Goal: Information Seeking & Learning: Check status

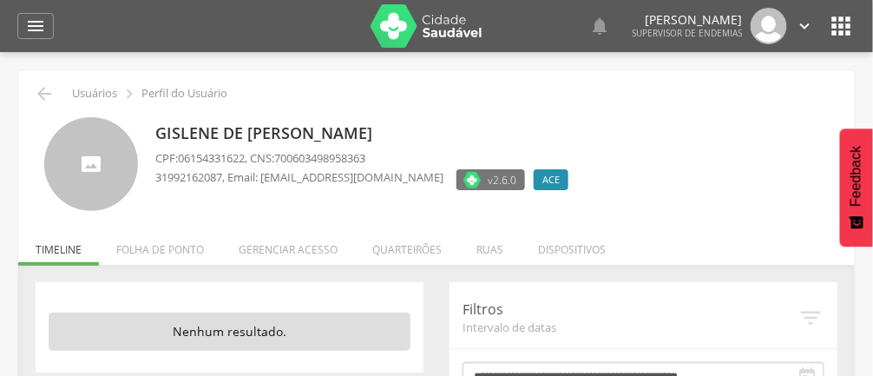
click at [448, 261] on li "Quarteirões" at bounding box center [407, 245] width 104 height 41
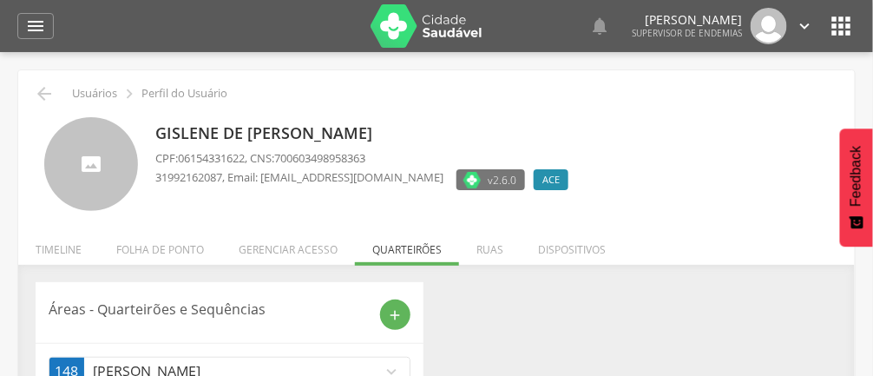
click at [416, 246] on ul "Início Produtividade Timeline Folha de ponto Remapeamento Gerenciar acesso Quar…" at bounding box center [436, 249] width 837 height 15
click at [422, 249] on ul "Início Produtividade Timeline Folha de ponto Remapeamento Gerenciar acesso Quar…" at bounding box center [436, 249] width 837 height 15
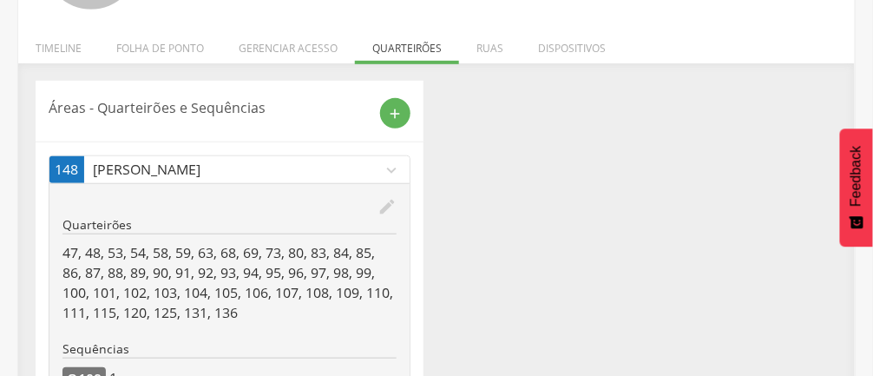
scroll to position [204, 0]
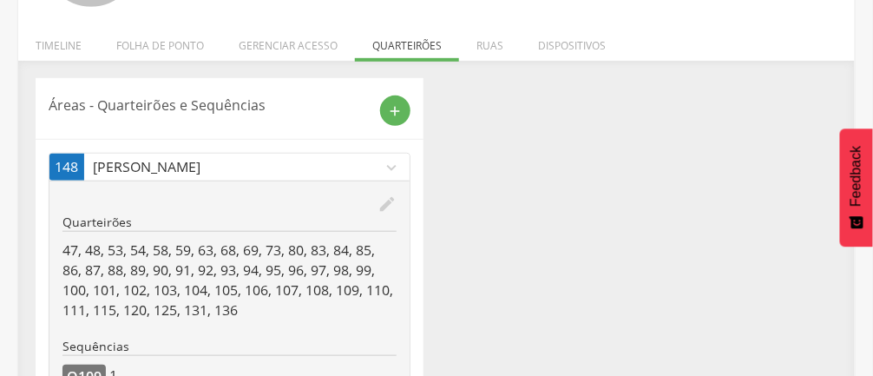
click at [383, 205] on icon "edit" at bounding box center [386, 203] width 19 height 19
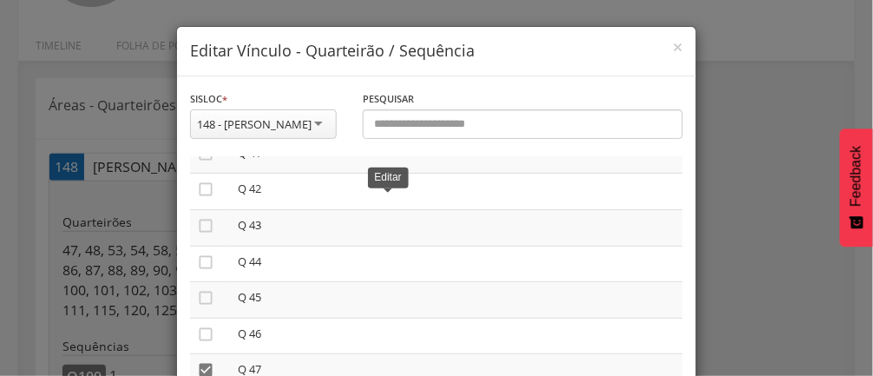
scroll to position [1520, 0]
click at [204, 280] on icon "" at bounding box center [205, 271] width 17 height 17
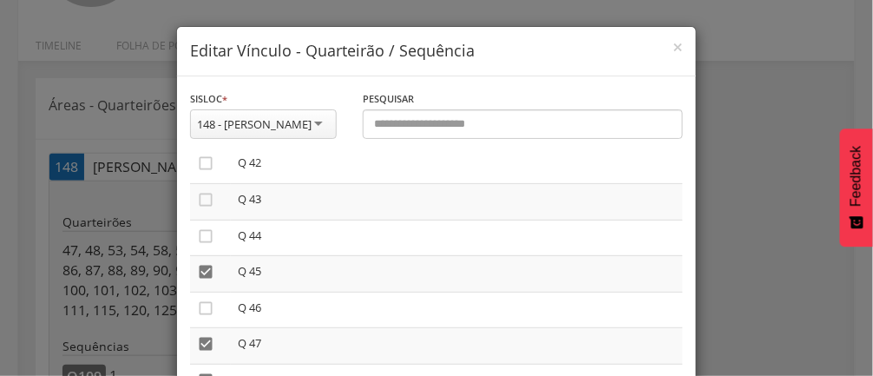
click at [208, 317] on icon "" at bounding box center [205, 307] width 17 height 17
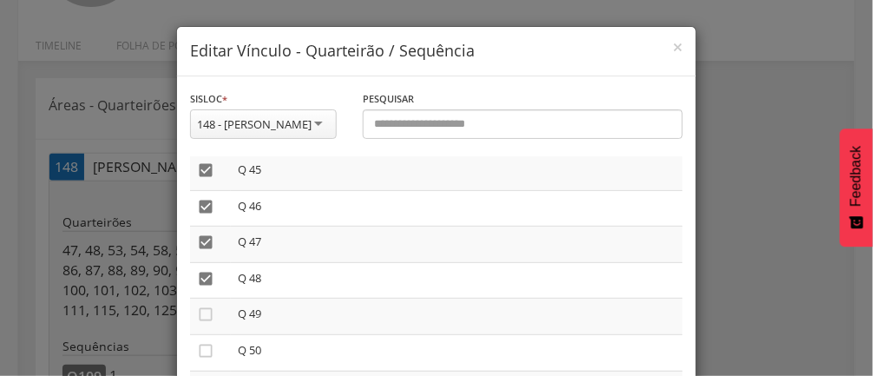
click at [212, 323] on icon "" at bounding box center [205, 313] width 17 height 17
click at [211, 283] on icon "" at bounding box center [205, 274] width 17 height 17
click at [211, 319] on icon "" at bounding box center [205, 310] width 17 height 17
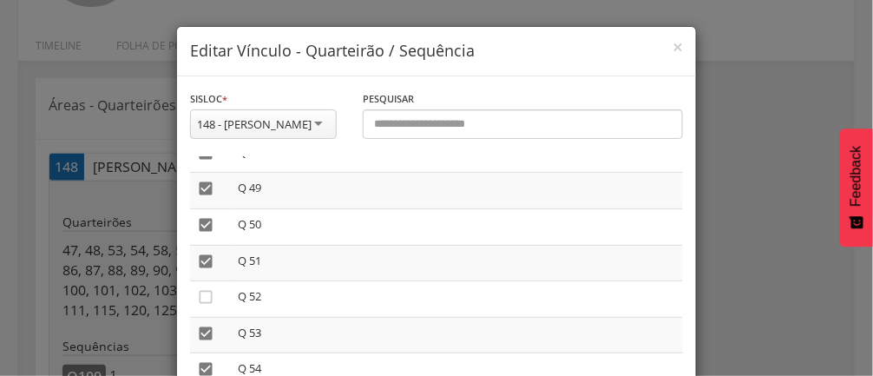
scroll to position [1783, 0]
click at [206, 270] on icon "" at bounding box center [205, 261] width 17 height 17
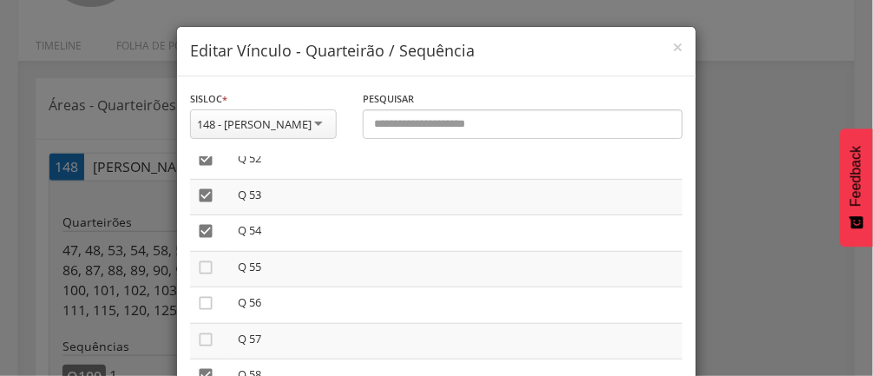
scroll to position [1900, 0]
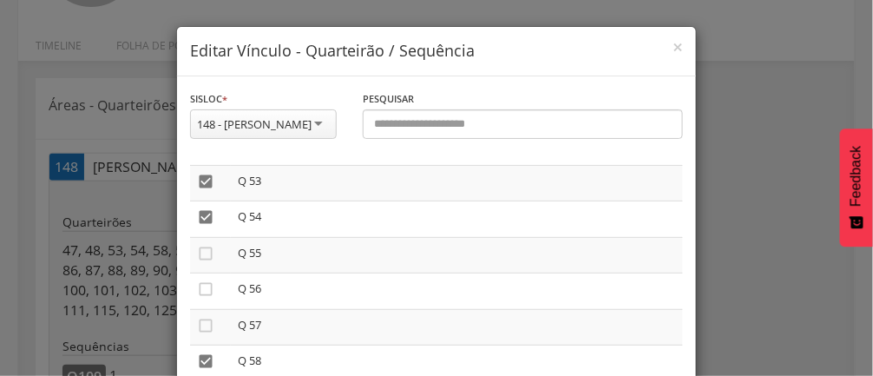
click at [206, 262] on icon "" at bounding box center [205, 253] width 17 height 17
click at [209, 298] on icon "" at bounding box center [205, 288] width 17 height 17
click at [209, 334] on icon "" at bounding box center [205, 325] width 17 height 17
click at [207, 257] on icon "" at bounding box center [205, 248] width 17 height 17
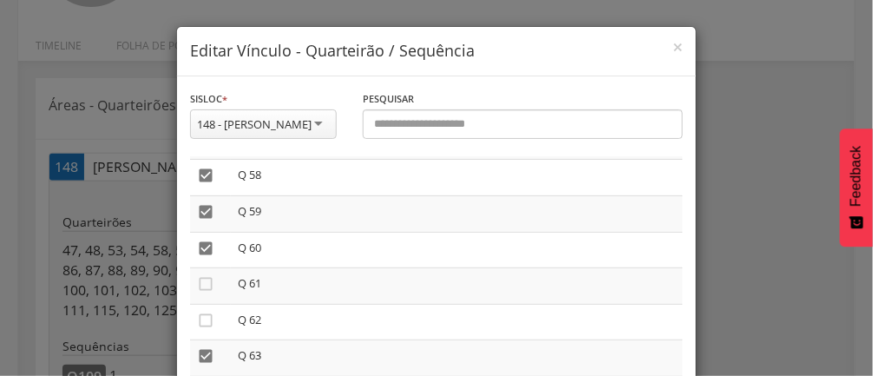
click at [209, 292] on icon "" at bounding box center [205, 283] width 17 height 17
click at [210, 329] on icon "" at bounding box center [205, 320] width 17 height 17
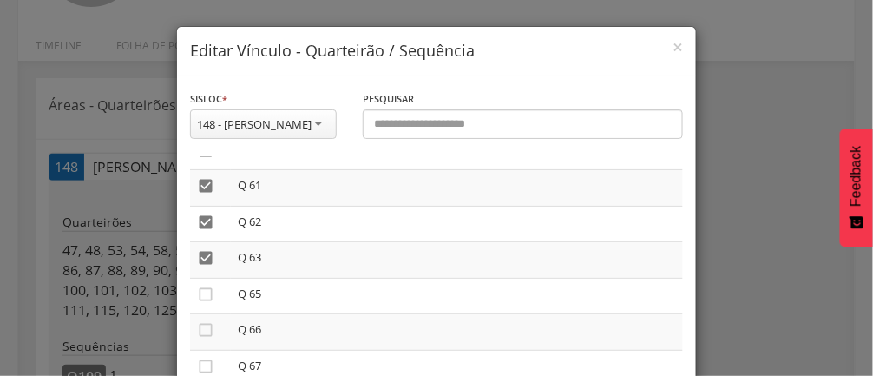
scroll to position [2184, 0]
click at [210, 302] on icon "" at bounding box center [205, 293] width 17 height 17
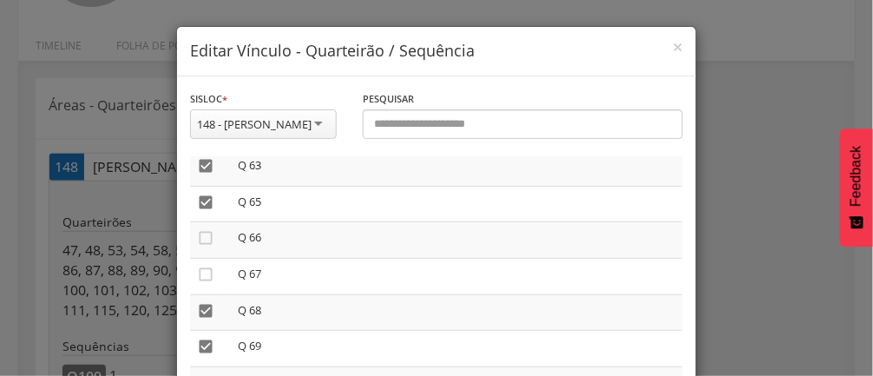
click at [205, 246] on icon "" at bounding box center [205, 237] width 17 height 17
click at [211, 283] on icon "" at bounding box center [205, 274] width 17 height 17
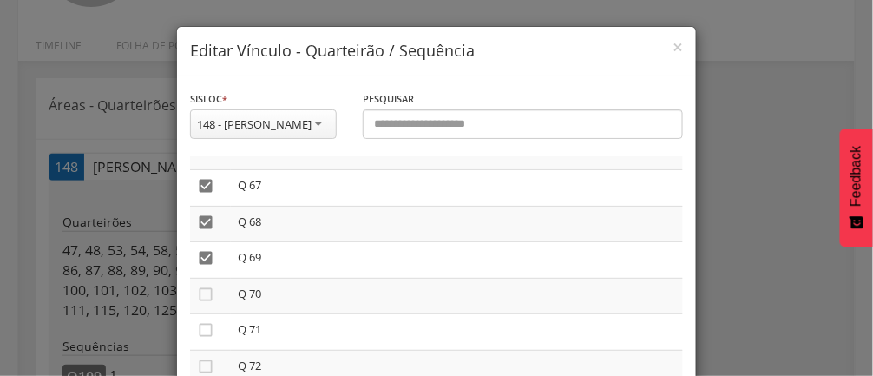
click at [212, 303] on icon "" at bounding box center [205, 293] width 17 height 17
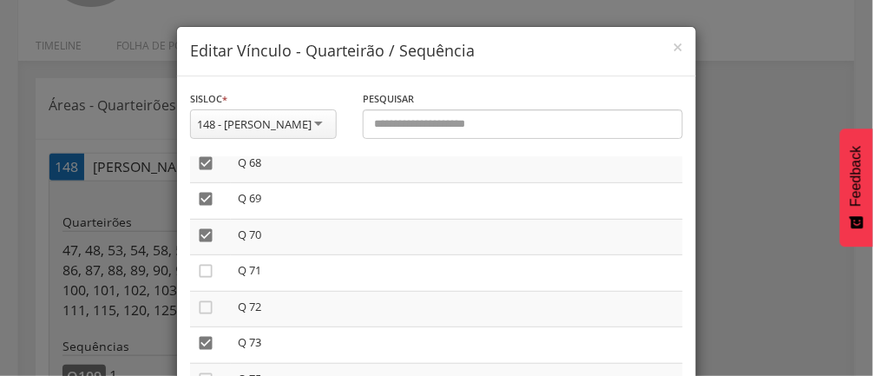
scroll to position [2431, 0]
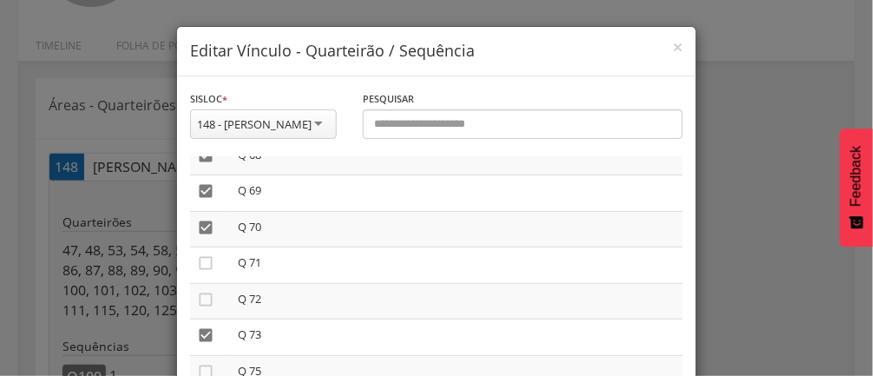
click at [208, 272] on icon "" at bounding box center [205, 262] width 17 height 17
click at [213, 308] on icon "" at bounding box center [205, 299] width 17 height 17
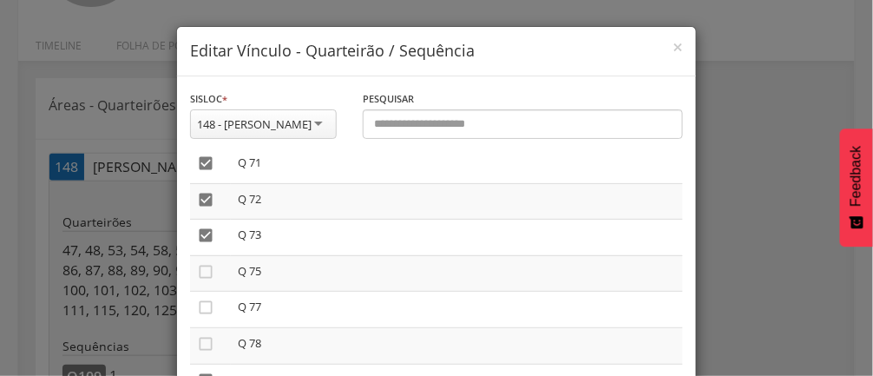
scroll to position [2534, 0]
click at [208, 277] on icon "" at bounding box center [205, 267] width 17 height 17
click at [207, 312] on icon "" at bounding box center [205, 303] width 17 height 17
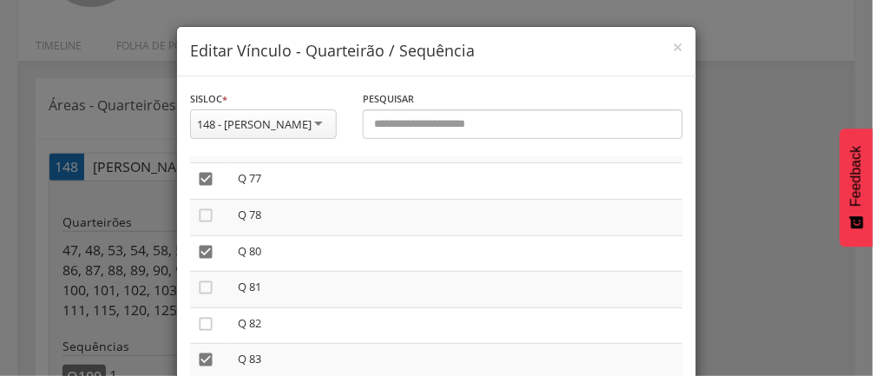
scroll to position [2667, 0]
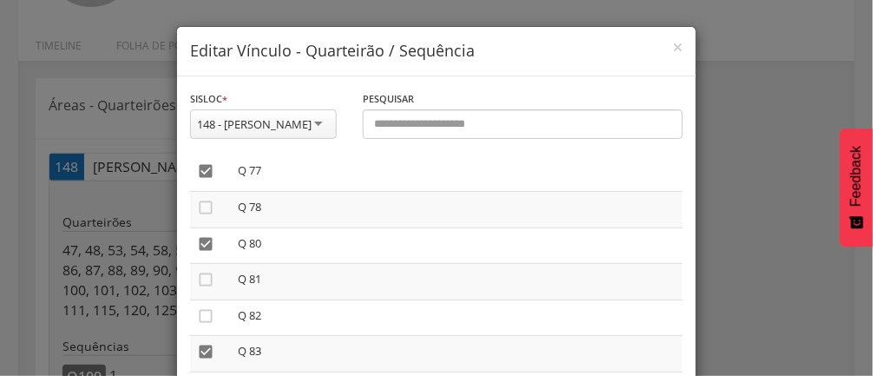
click at [207, 216] on icon "" at bounding box center [205, 207] width 17 height 17
click at [209, 288] on icon "" at bounding box center [205, 279] width 17 height 17
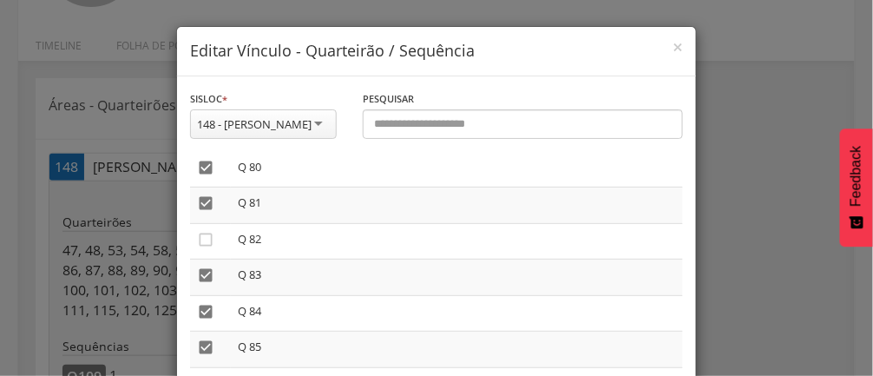
scroll to position [2744, 0]
click at [211, 247] on icon "" at bounding box center [205, 238] width 17 height 17
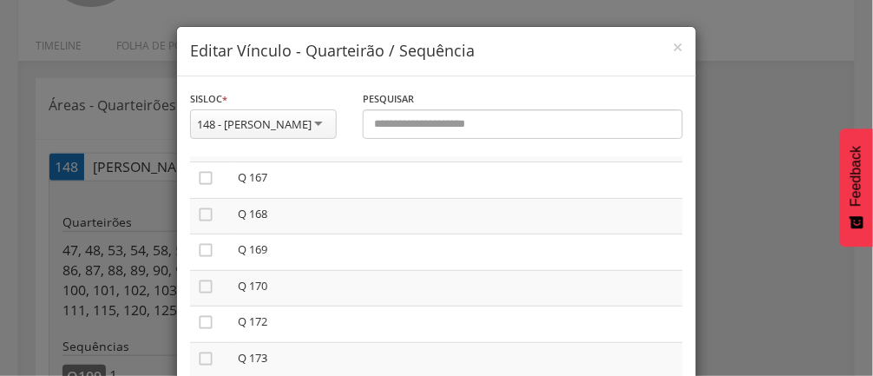
scroll to position [223, 0]
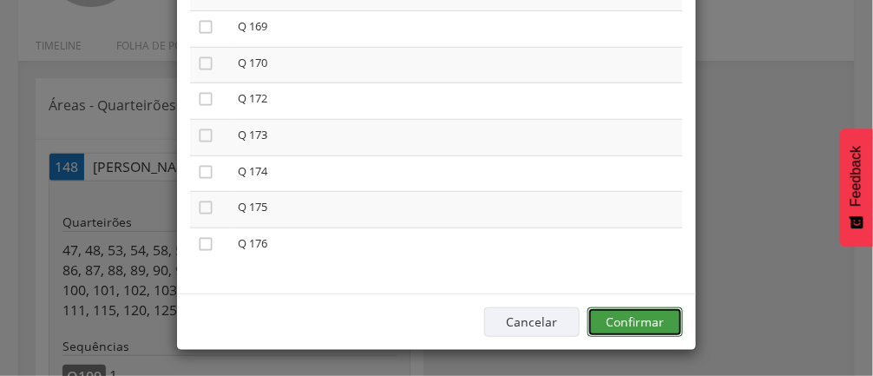
click at [646, 322] on button "Confirmar" at bounding box center [634, 322] width 95 height 30
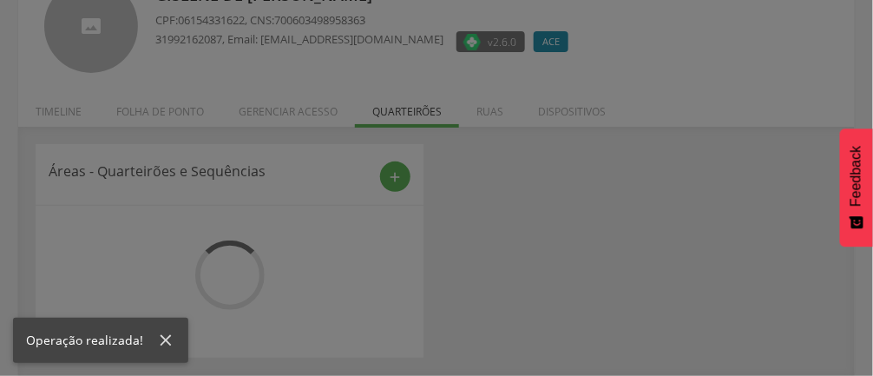
scroll to position [138, 0]
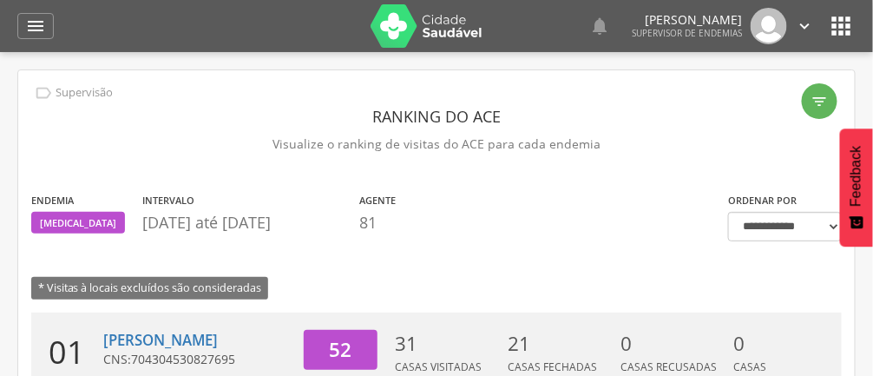
click at [47, 31] on div "" at bounding box center [35, 26] width 36 height 26
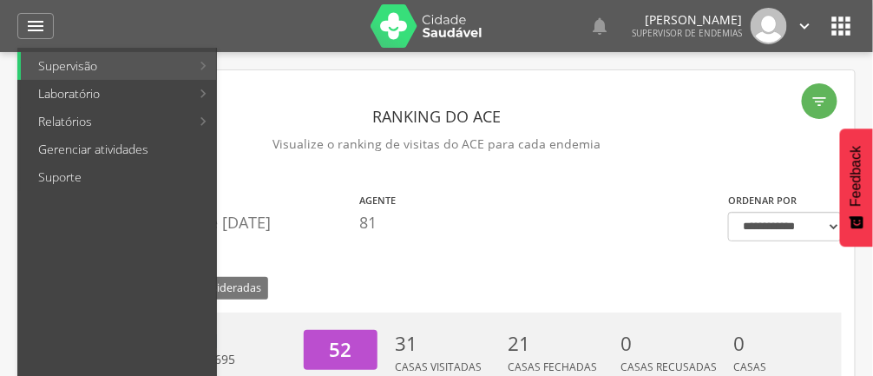
click at [131, 61] on link "Supervisão" at bounding box center [105, 66] width 169 height 28
click at [107, 121] on link "Relatórios" at bounding box center [105, 122] width 169 height 28
click at [315, 62] on link "Resumo do trabalho de campo" at bounding box center [320, 66] width 201 height 28
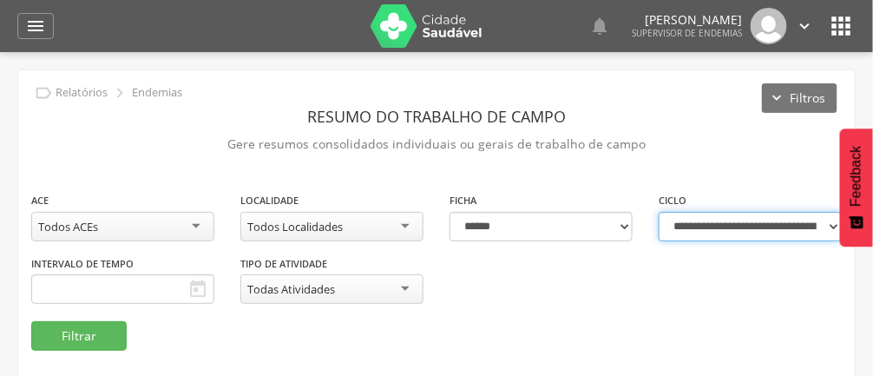
click at [825, 226] on select "**********" at bounding box center [750, 227] width 183 height 30
select select "**********"
click at [659, 212] on select "**********" at bounding box center [750, 227] width 183 height 30
type input "**********"
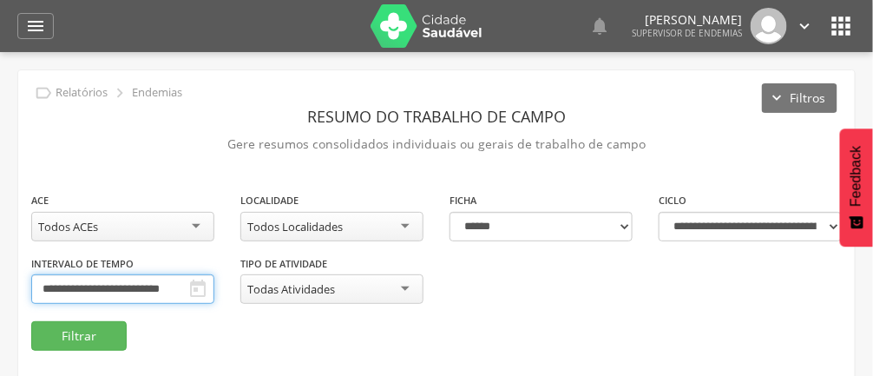
click at [61, 285] on input "**********" at bounding box center [122, 289] width 183 height 30
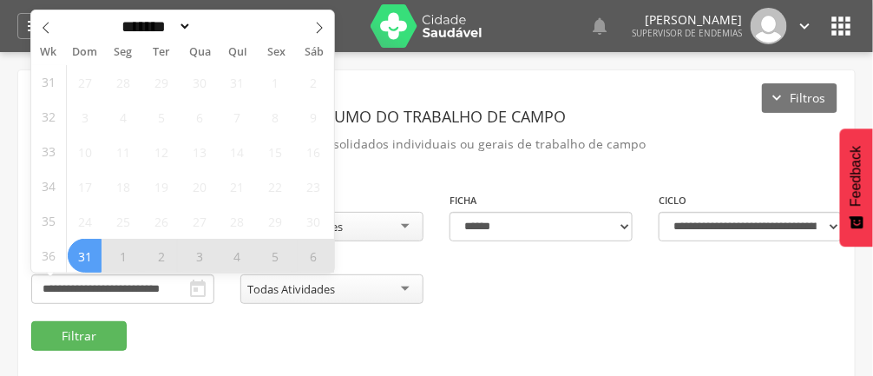
click at [314, 28] on icon at bounding box center [319, 28] width 12 height 12
select select "*"
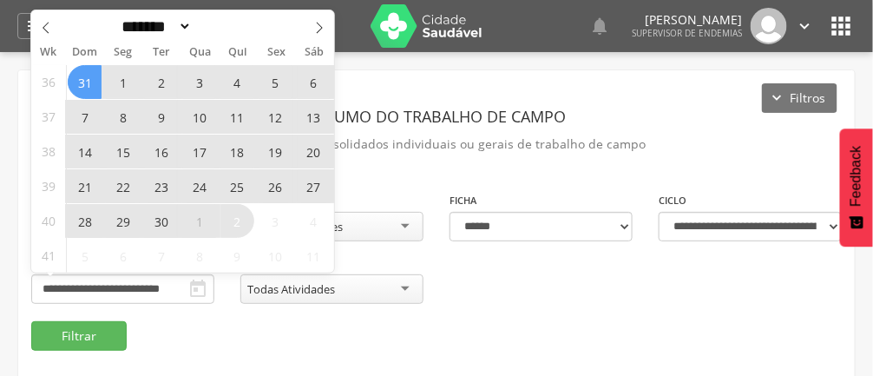
click at [116, 182] on span "22" at bounding box center [123, 186] width 34 height 34
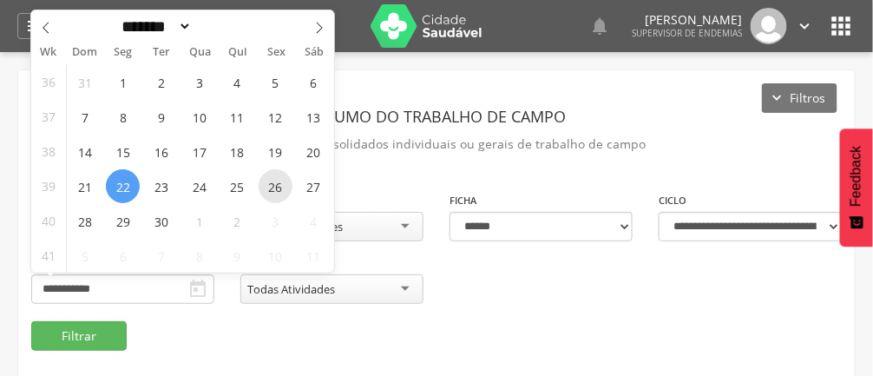
click at [280, 186] on span "26" at bounding box center [276, 186] width 34 height 34
type input "**********"
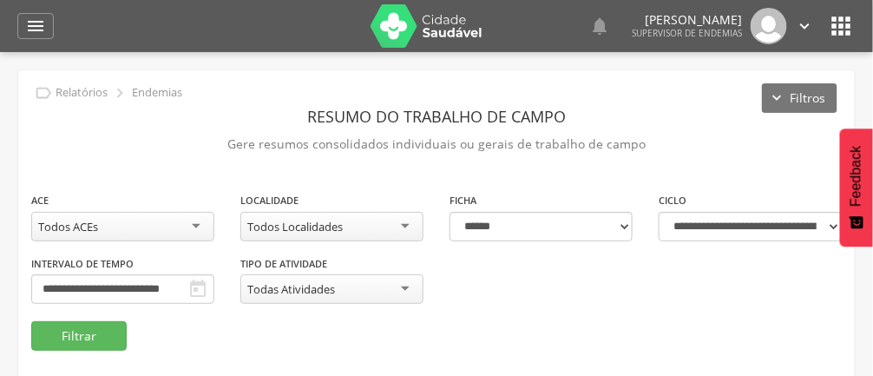
click at [411, 221] on div "Todos Localidades" at bounding box center [331, 227] width 183 height 30
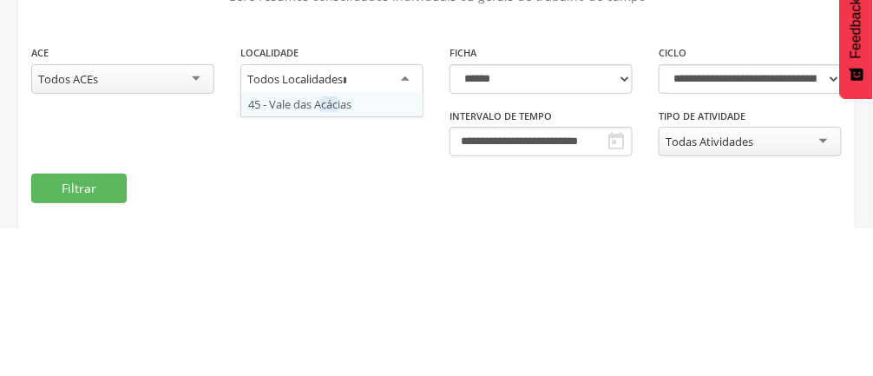
scroll to position [0, 16]
type input "****"
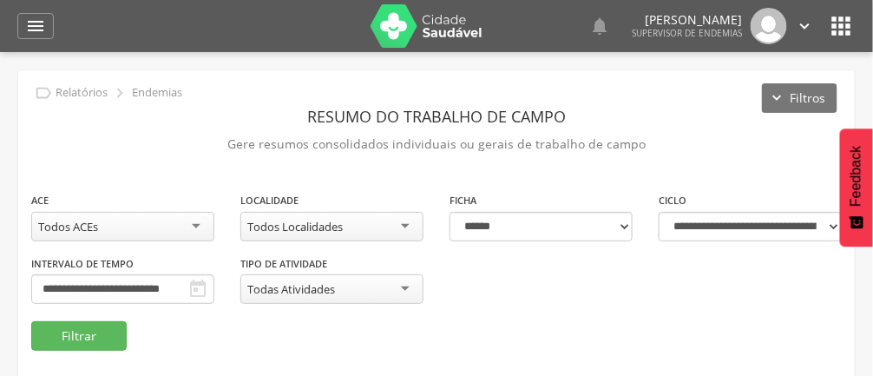
click at [404, 220] on div "Todos Localidades" at bounding box center [331, 227] width 183 height 30
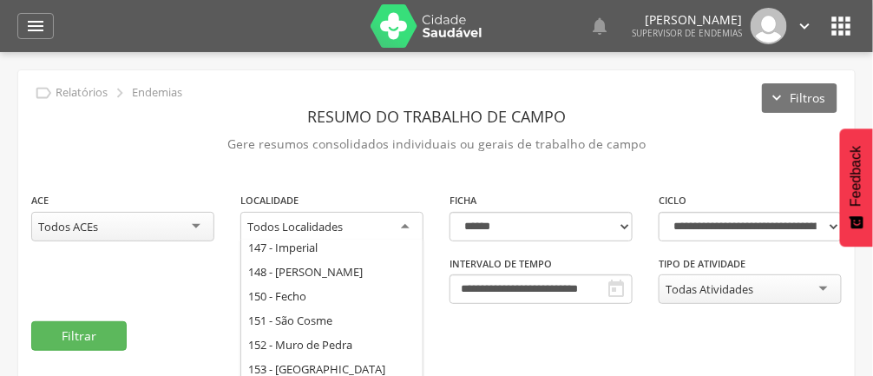
scroll to position [1283, 0]
click at [337, 309] on div "**********" at bounding box center [436, 256] width 837 height 130
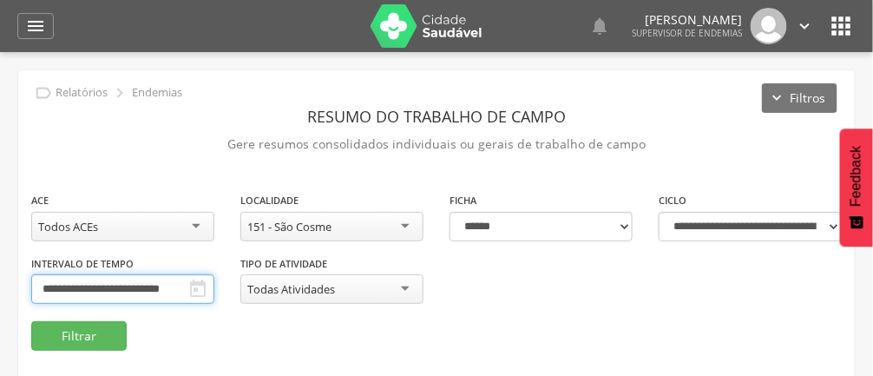
click at [117, 289] on input "**********" at bounding box center [122, 289] width 183 height 30
click at [102, 335] on button "Filtrar" at bounding box center [78, 336] width 95 height 30
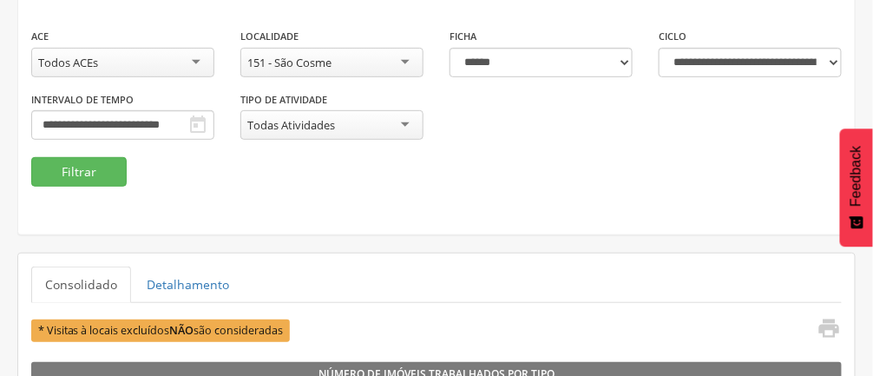
scroll to position [154, 0]
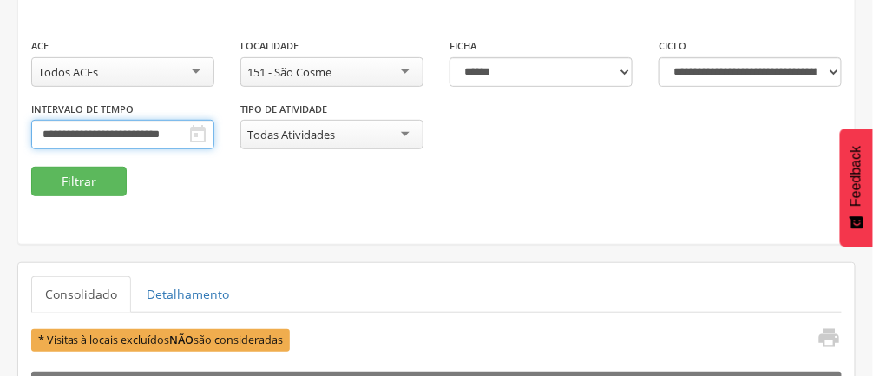
click at [50, 122] on input "**********" at bounding box center [122, 135] width 183 height 30
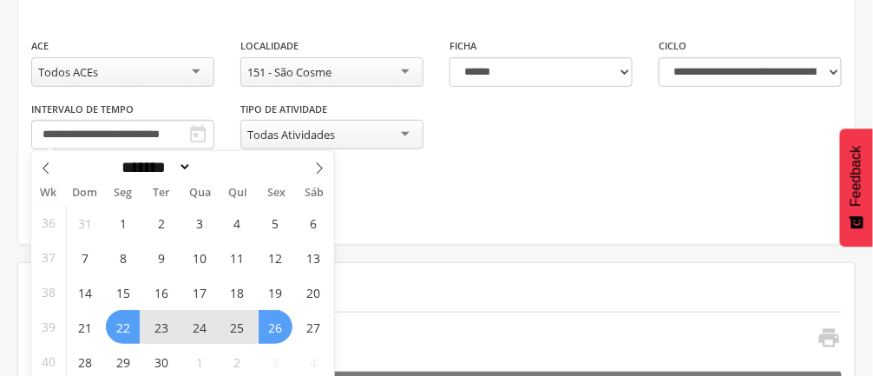
click at [487, 167] on fieldset "**********" at bounding box center [436, 116] width 810 height 160
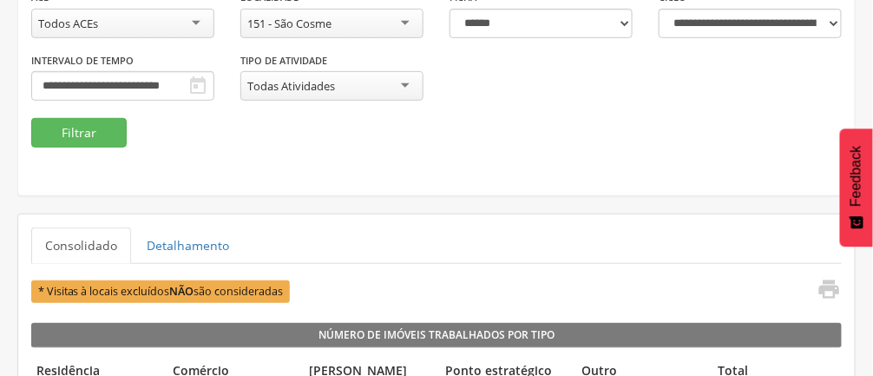
scroll to position [0, 0]
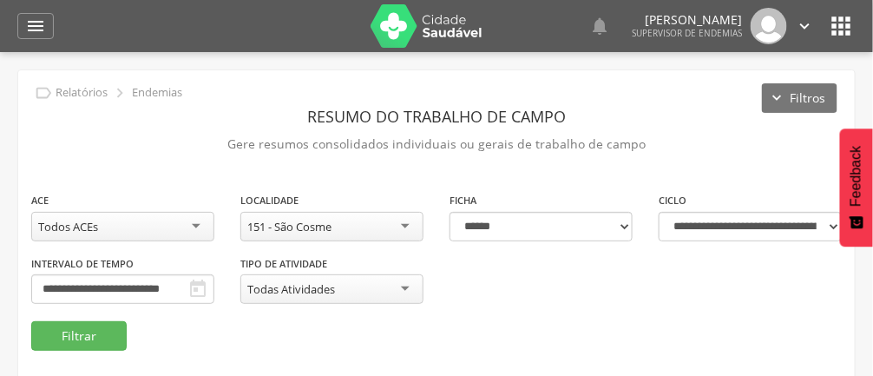
click at [410, 220] on div "151 - São Cosme" at bounding box center [331, 227] width 183 height 30
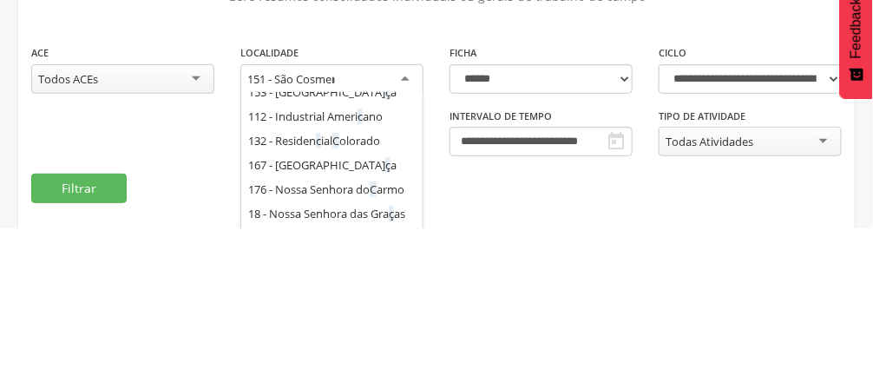
scroll to position [146, 0]
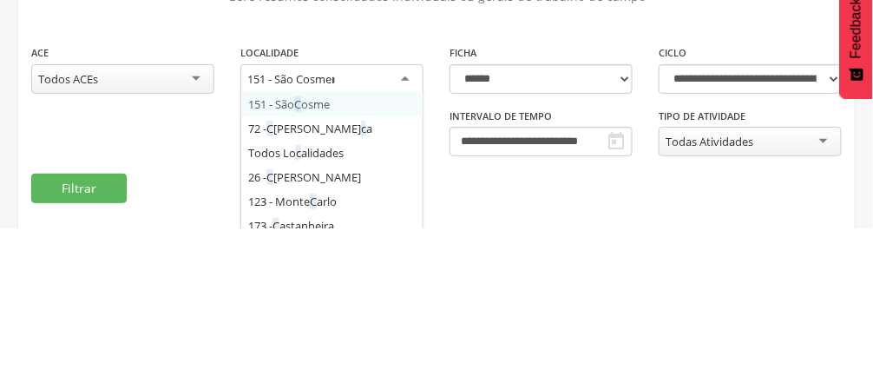
type input "**"
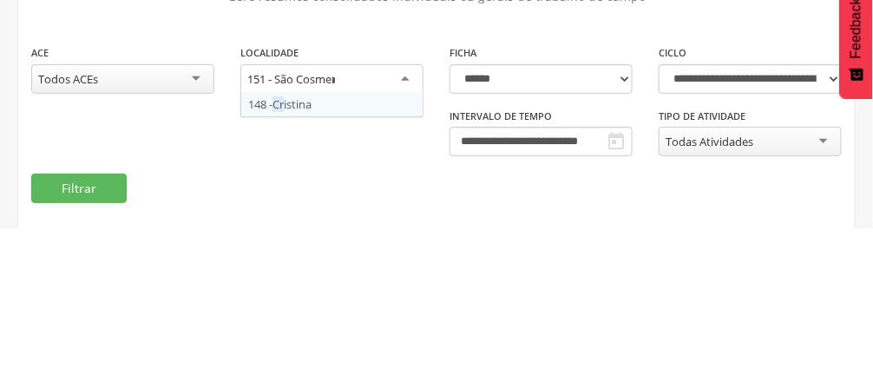
click at [361, 247] on div "**********" at bounding box center [331, 223] width 209 height 65
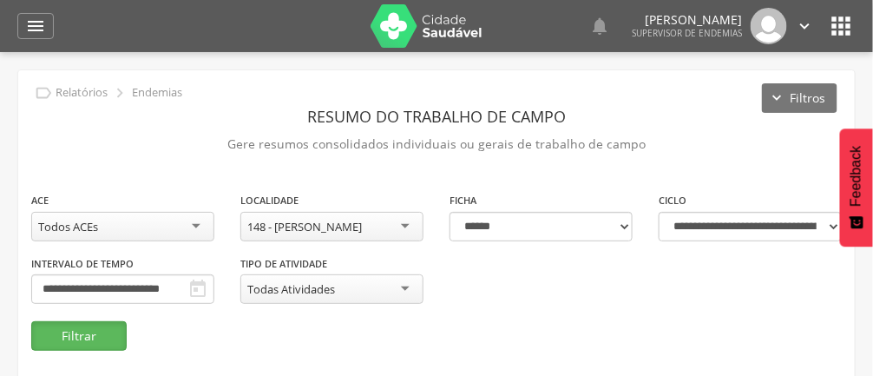
click at [80, 338] on button "Filtrar" at bounding box center [78, 336] width 95 height 30
click at [93, 341] on button "Filtrar" at bounding box center [78, 336] width 95 height 30
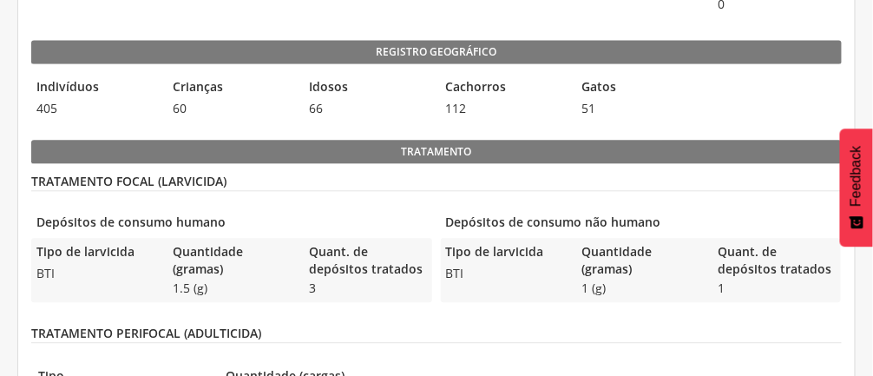
scroll to position [846, 0]
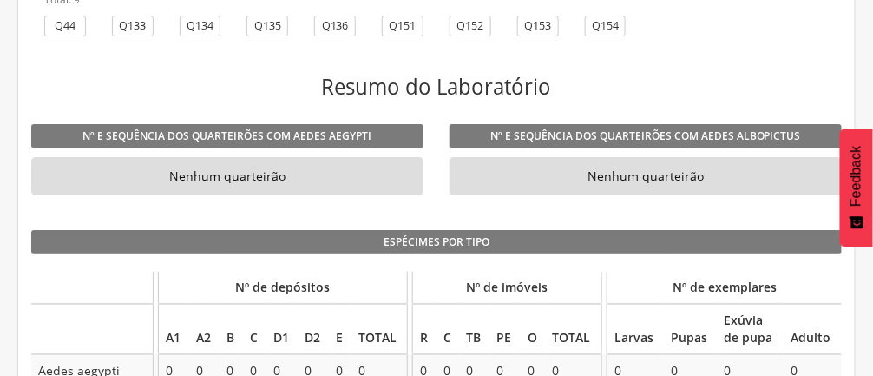
click at [652, 173] on li "Nenhum quarteirão" at bounding box center [645, 176] width 392 height 38
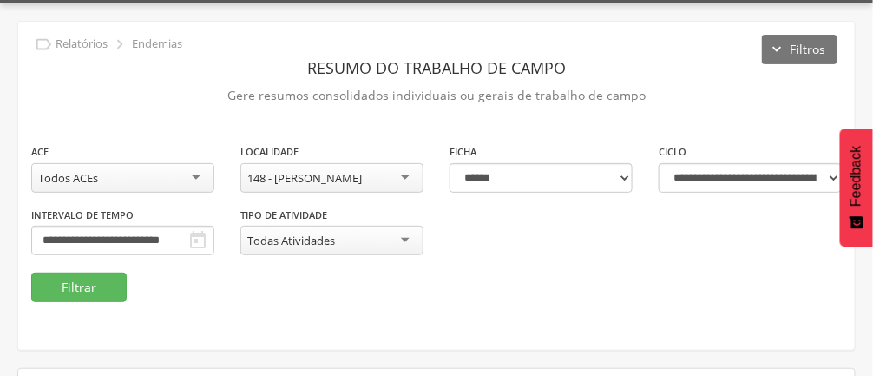
scroll to position [0, 0]
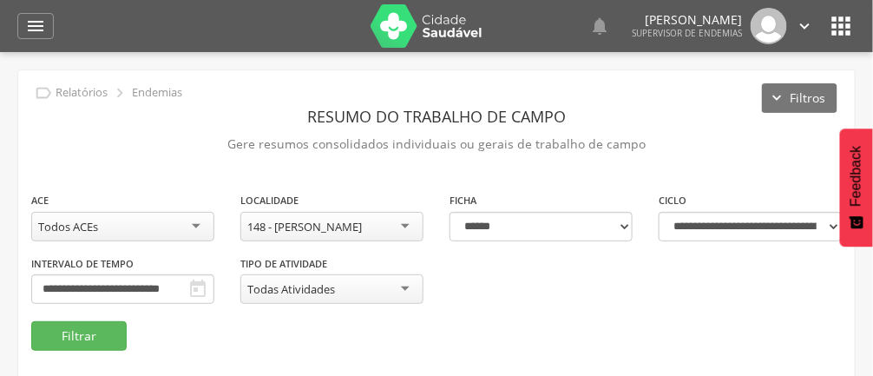
click at [410, 232] on div "148 - Cristina" at bounding box center [331, 227] width 183 height 30
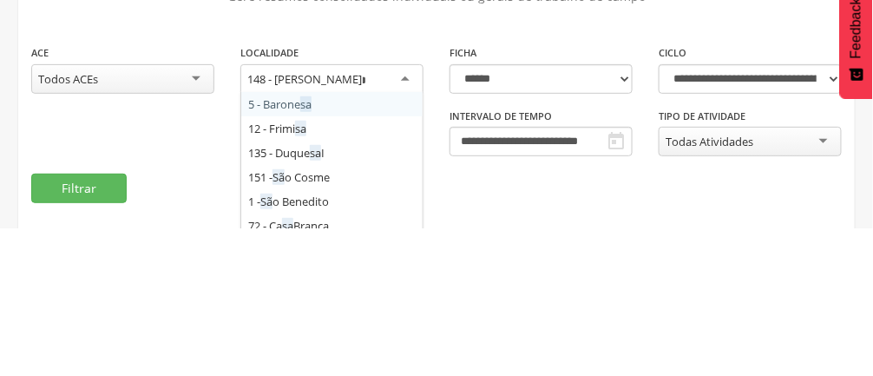
type input "***"
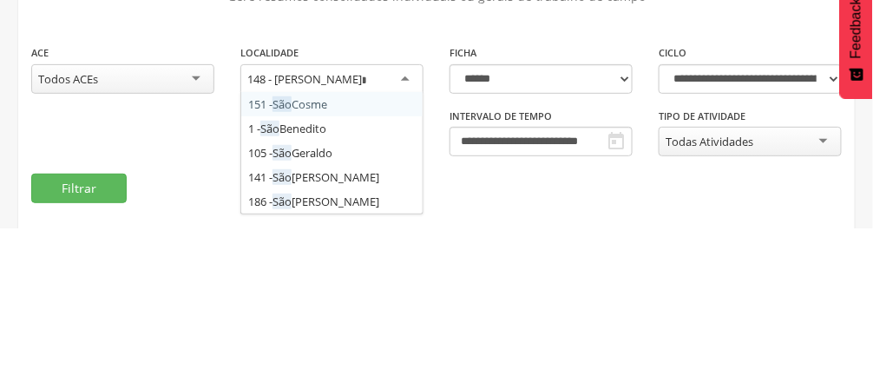
scroll to position [0, 16]
click at [372, 250] on div "**********" at bounding box center [331, 223] width 209 height 65
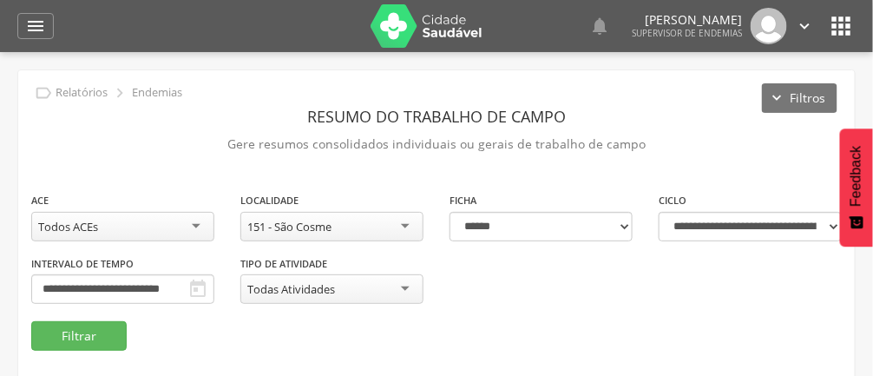
scroll to position [0, 0]
click at [78, 331] on button "Filtrar" at bounding box center [78, 336] width 95 height 30
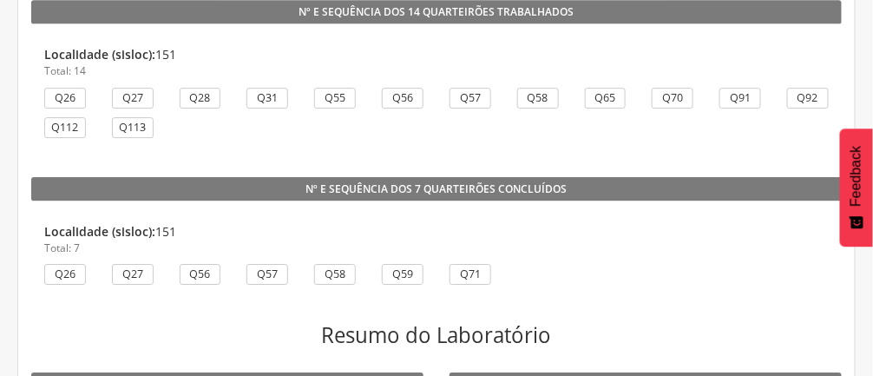
scroll to position [1257, 0]
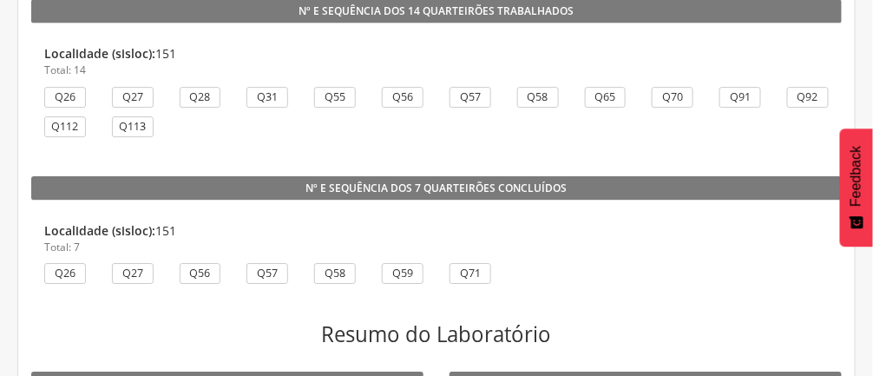
click at [431, 288] on li "Localidade (sisloc): 151 Total: 7 Q26 Q27 Q56 Q57 Q58 Q59 Q71" at bounding box center [436, 257] width 810 height 96
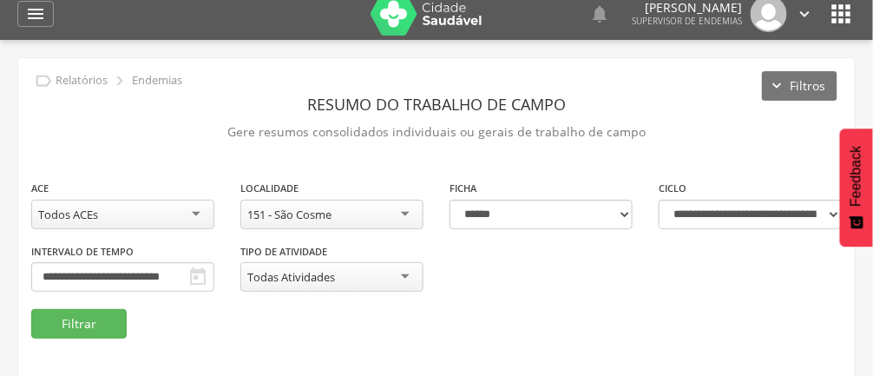
scroll to position [0, 0]
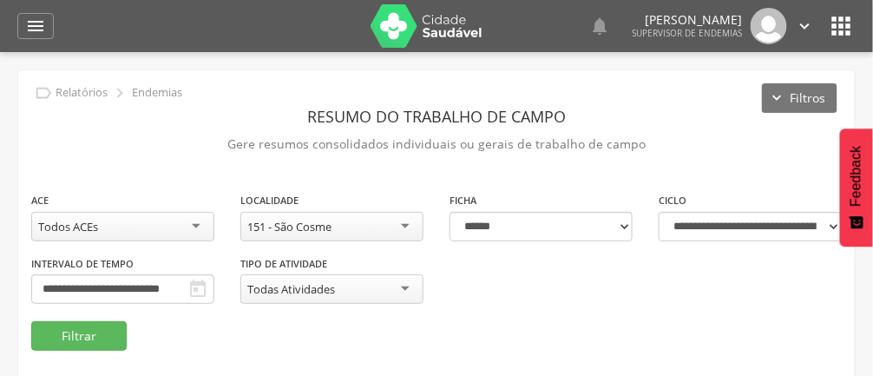
click at [417, 225] on div "151 - São Cosme" at bounding box center [331, 227] width 183 height 30
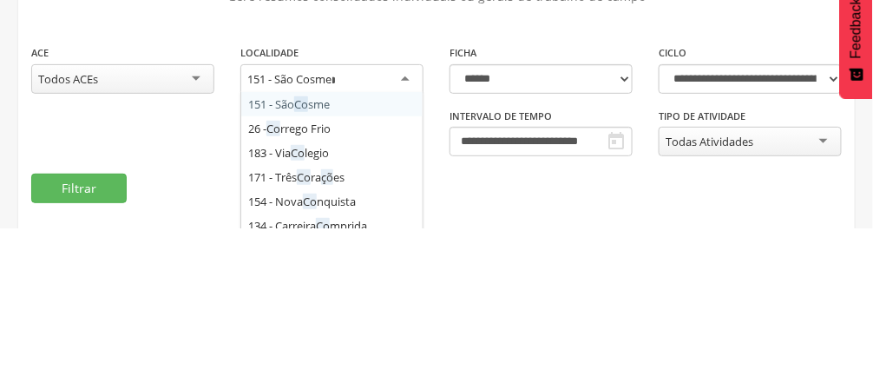
scroll to position [0, 17]
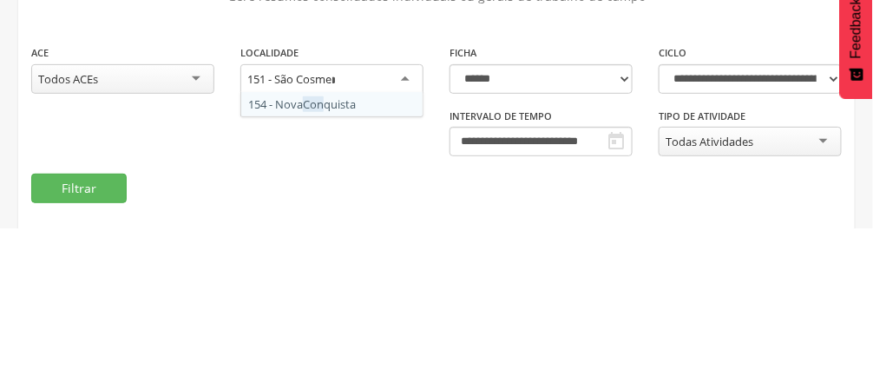
type input "****"
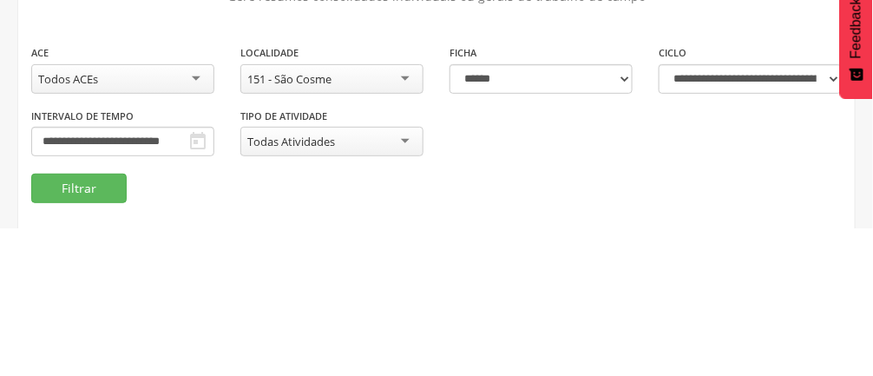
scroll to position [0, 0]
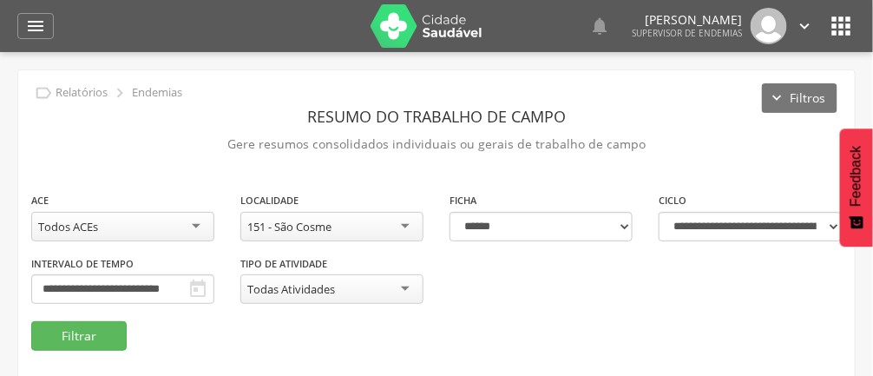
click at [406, 223] on div "151 - São Cosme" at bounding box center [331, 227] width 183 height 30
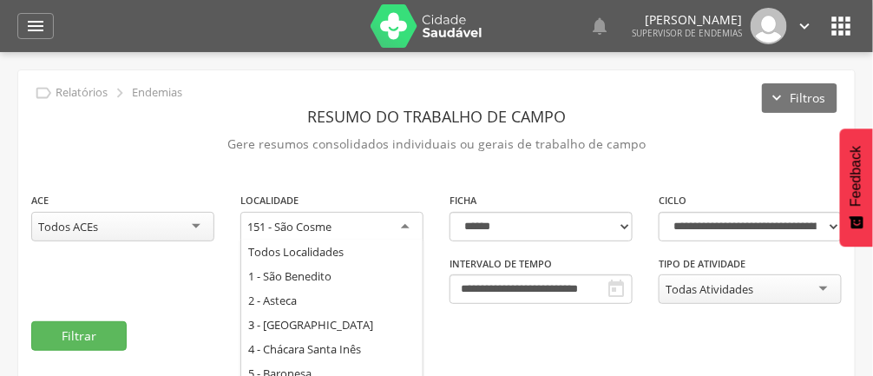
scroll to position [1187, 0]
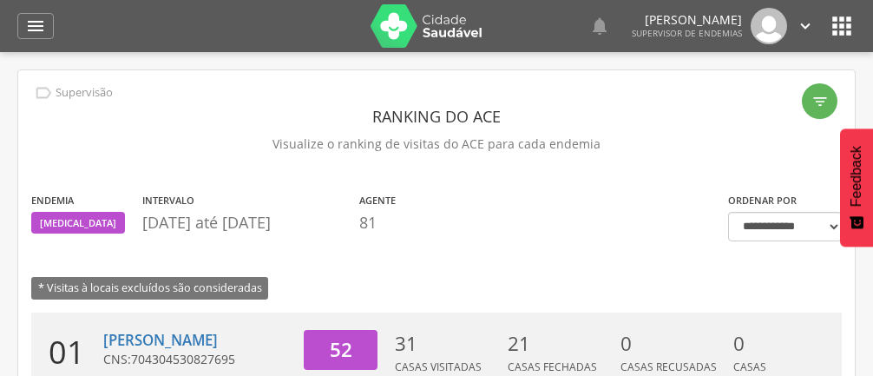
click at [49, 36] on div "" at bounding box center [35, 26] width 36 height 26
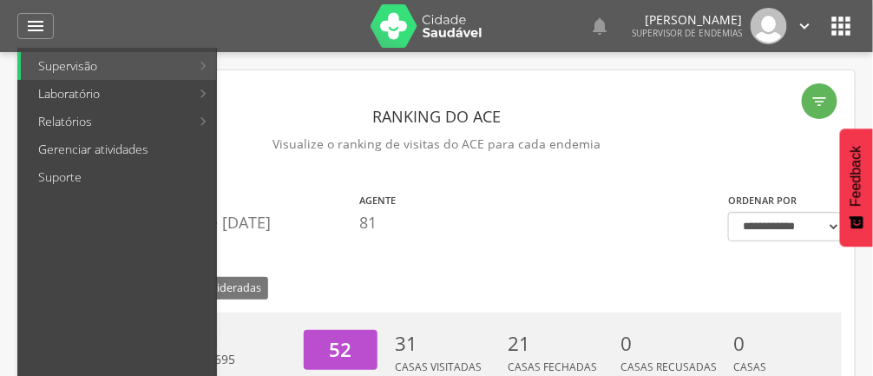
click at [648, 262] on div at bounding box center [428, 188] width 856 height 376
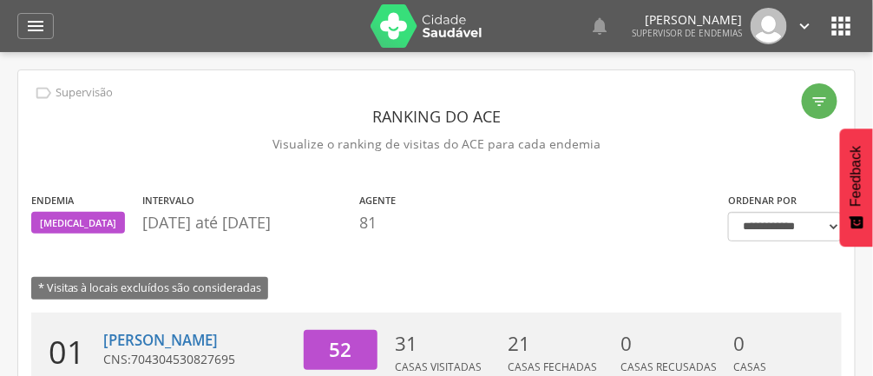
click at [49, 30] on div "" at bounding box center [35, 26] width 36 height 26
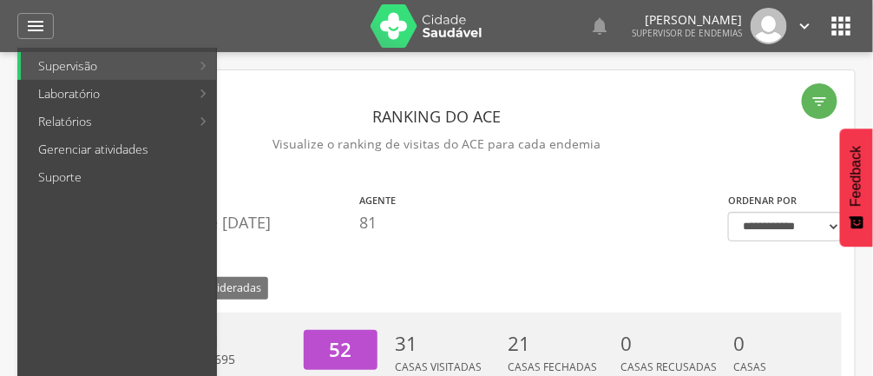
click at [87, 73] on link "Supervisão" at bounding box center [105, 66] width 169 height 28
click at [89, 104] on link "Laboratório" at bounding box center [105, 94] width 169 height 28
click at [666, 274] on div at bounding box center [428, 188] width 856 height 376
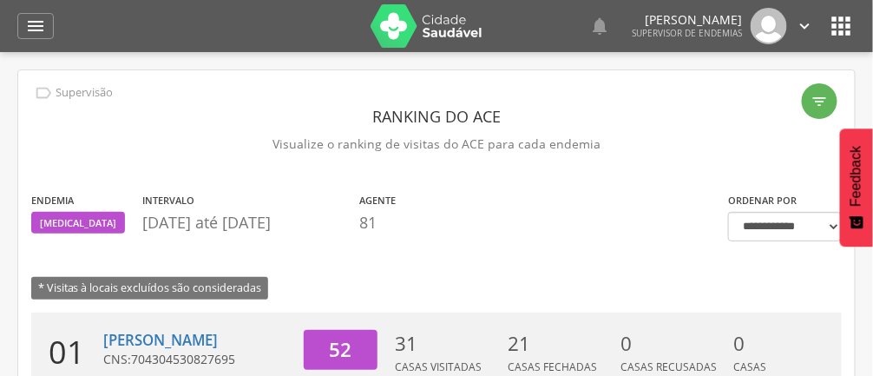
click at [39, 17] on icon "" at bounding box center [35, 26] width 21 height 21
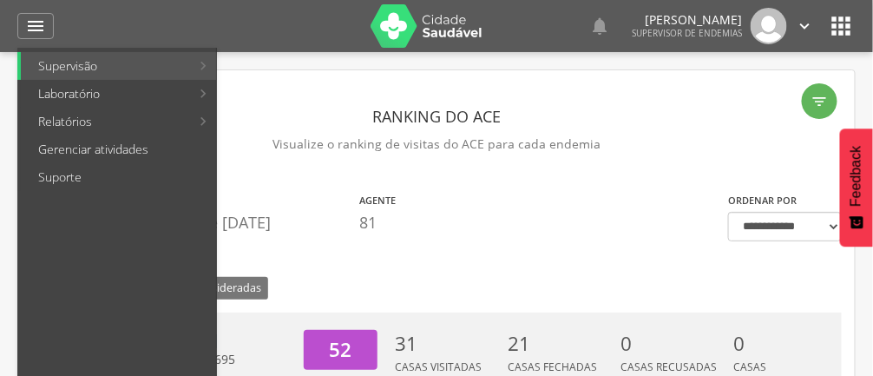
click at [673, 269] on div at bounding box center [428, 188] width 856 height 376
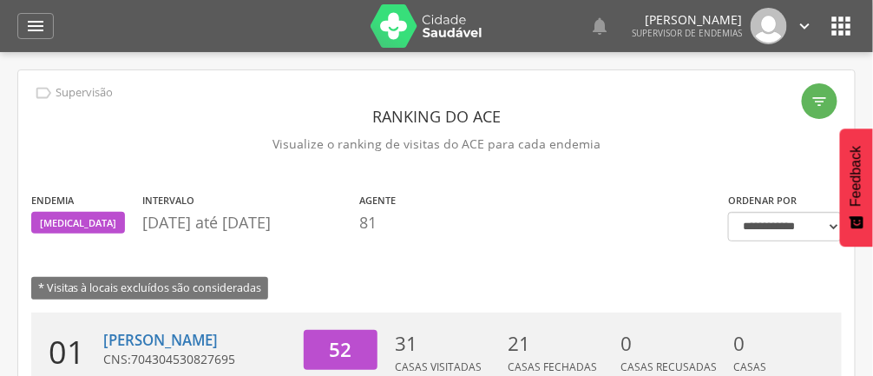
click at [830, 39] on icon "" at bounding box center [842, 26] width 28 height 28
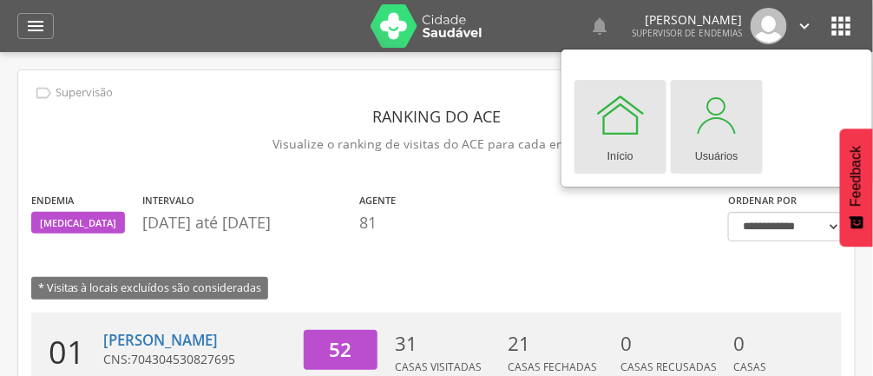
click at [712, 122] on div at bounding box center [717, 115] width 52 height 52
